Goal: Transaction & Acquisition: Purchase product/service

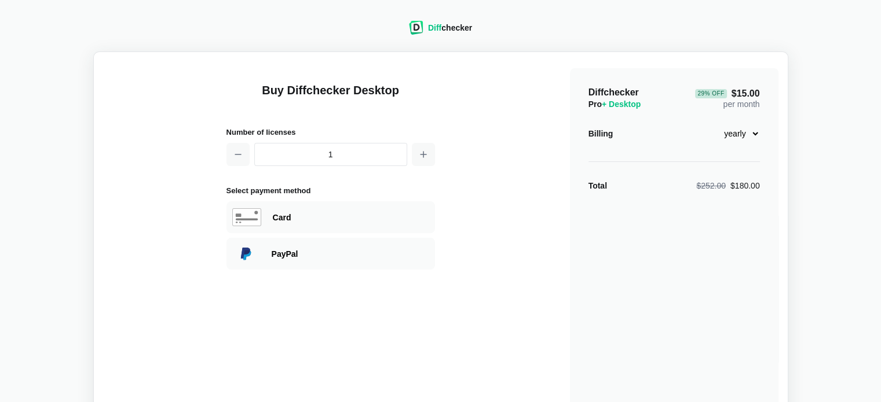
click at [750, 133] on select "monthly yearly" at bounding box center [735, 134] width 50 height 20
click at [541, 235] on div "Buy Diffchecker Desktop Number of licenses 1 Select payment method Visa MasterC…" at bounding box center [440, 273] width 675 height 424
click at [234, 156] on icon "button" at bounding box center [237, 154] width 9 height 9
click at [429, 155] on button "button" at bounding box center [423, 154] width 23 height 23
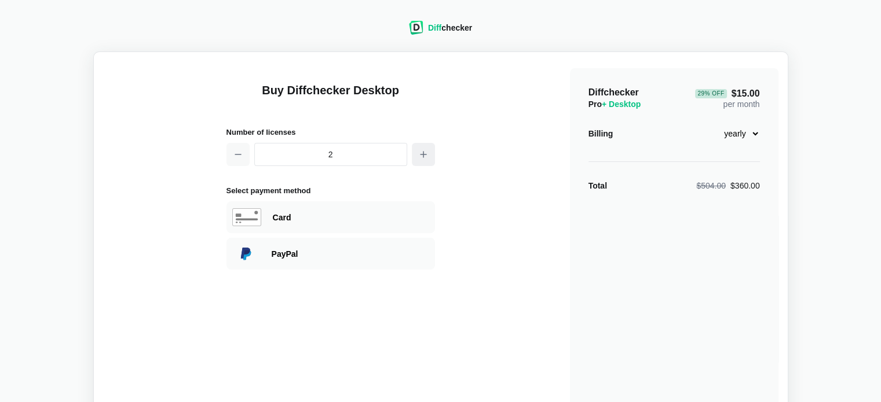
click at [429, 155] on button "button" at bounding box center [423, 154] width 23 height 23
click at [248, 153] on button "button" at bounding box center [237, 154] width 23 height 23
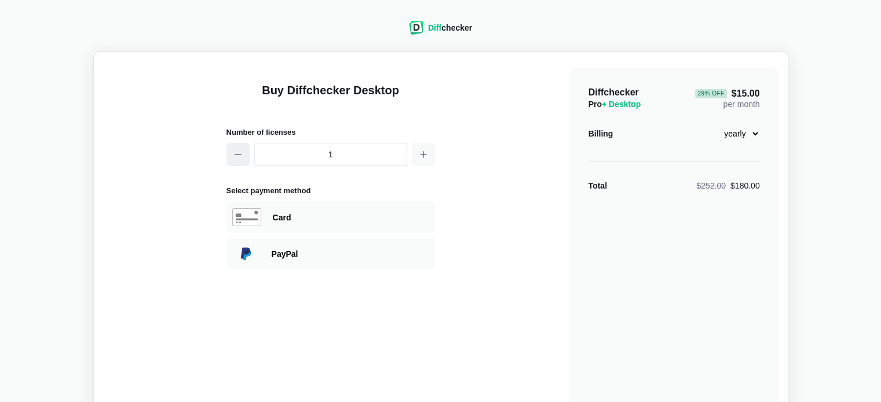
click at [248, 153] on button "button" at bounding box center [237, 154] width 23 height 23
drag, startPoint x: 315, startPoint y: 153, endPoint x: 391, endPoint y: 159, distance: 76.1
click at [391, 159] on input "1" at bounding box center [330, 154] width 153 height 23
type input "8"
